Goal: Complete application form

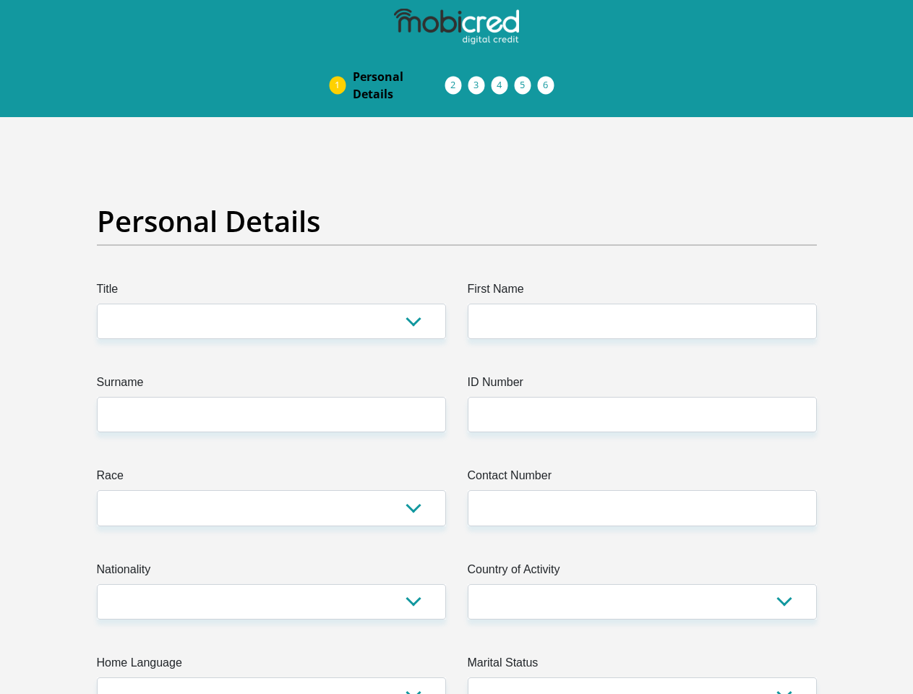
click at [0, 0] on img at bounding box center [0, 0] width 0 height 0
click at [341, 62] on link "Personal Details" at bounding box center [399, 85] width 116 height 46
click at [457, 80] on link "Acceptance of Services" at bounding box center [468, 86] width 23 height 12
click at [0, 0] on span "Documents" at bounding box center [0, 0] width 0 height 0
click at [527, 80] on link "Debicheck Mandate" at bounding box center [514, 86] width 23 height 12
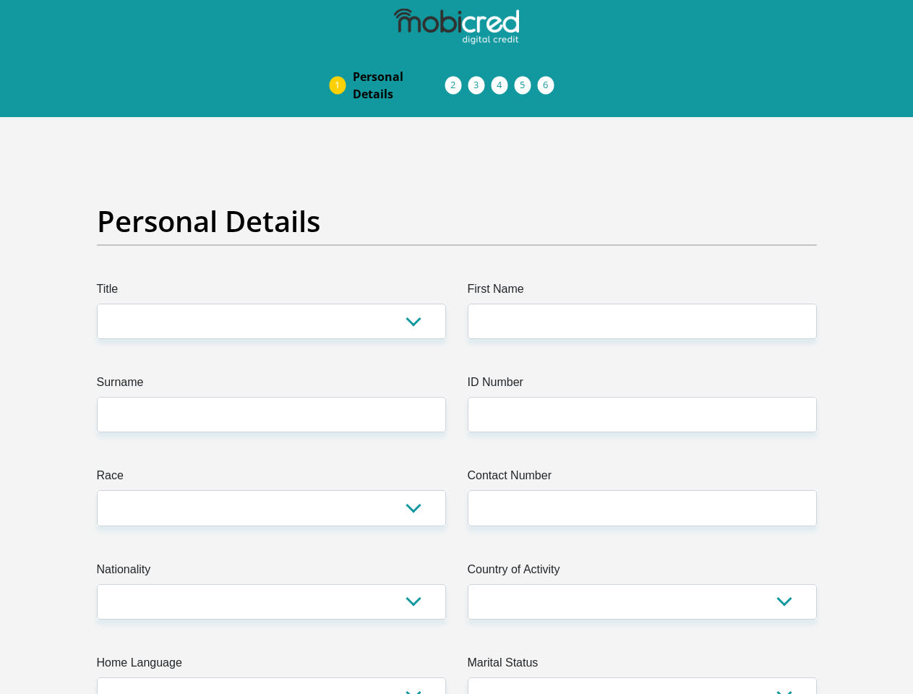
click at [550, 80] on link "Curata Authentication" at bounding box center [538, 86] width 23 height 12
click at [573, 80] on link "Pre Agreement Signoff" at bounding box center [561, 86] width 23 height 12
